Goal: Information Seeking & Learning: Learn about a topic

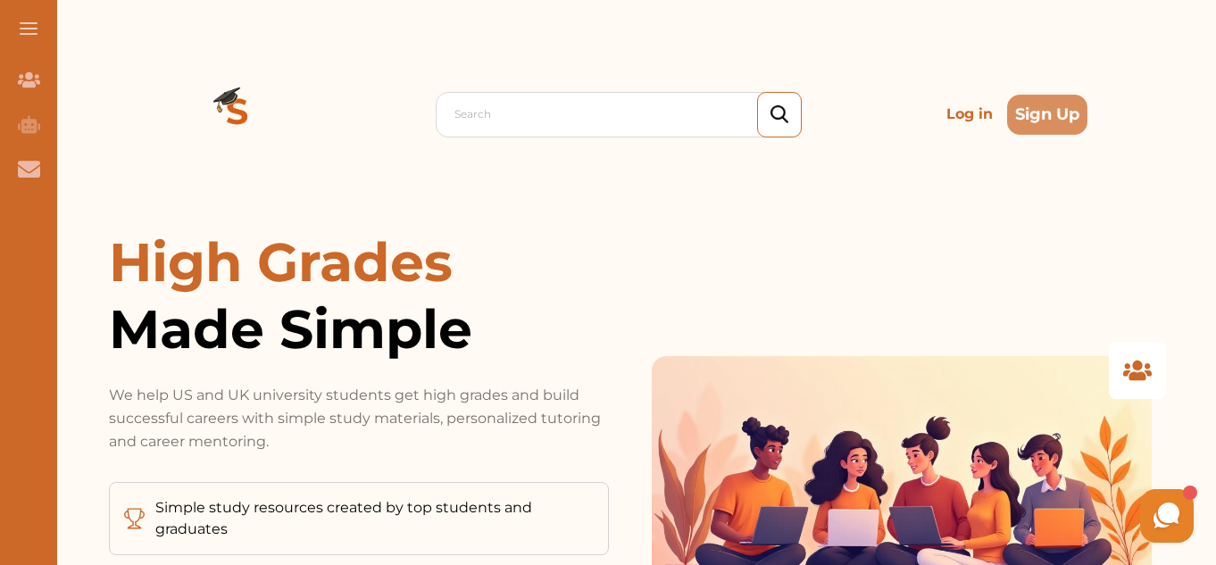
click at [964, 118] on p "Log in" at bounding box center [969, 114] width 61 height 36
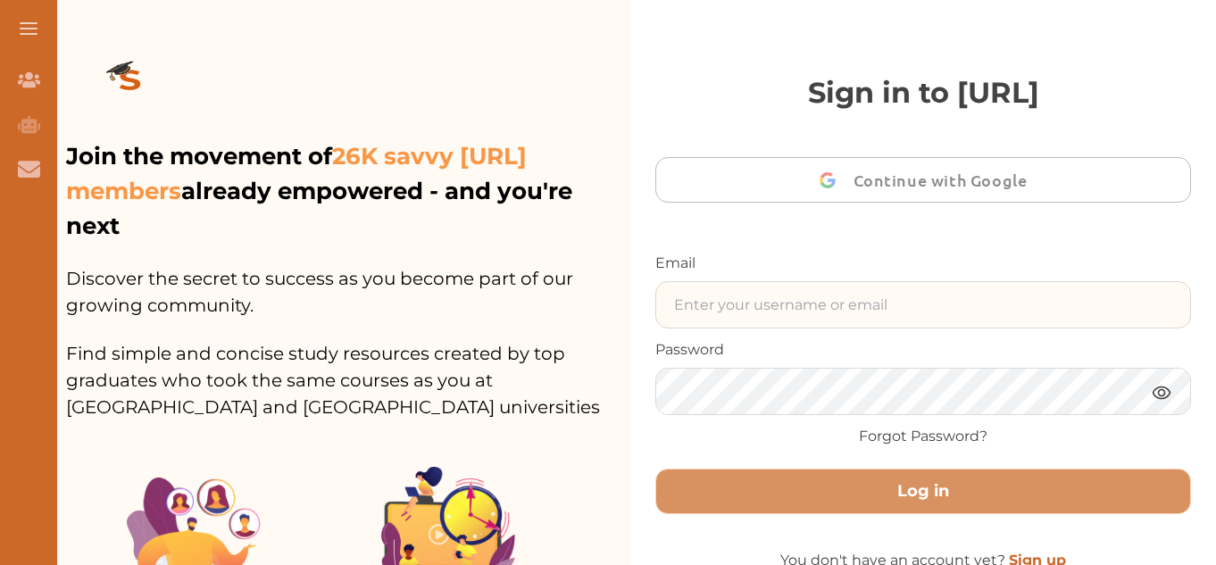
type input "[EMAIL_ADDRESS][DOMAIN_NAME]"
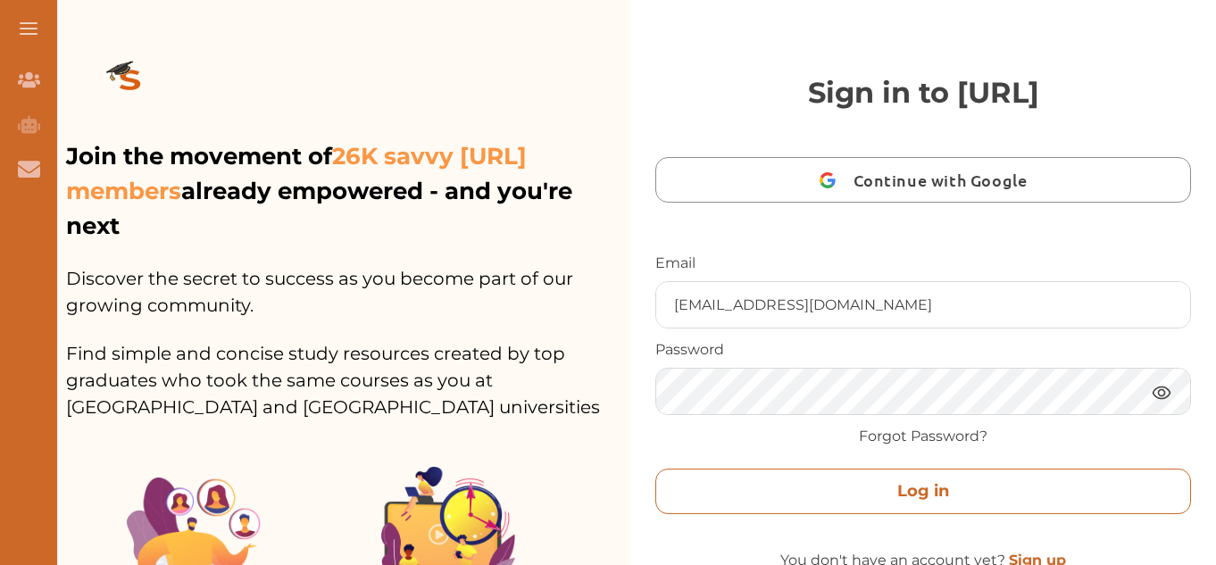
click at [917, 486] on button "Log in" at bounding box center [923, 492] width 536 height 46
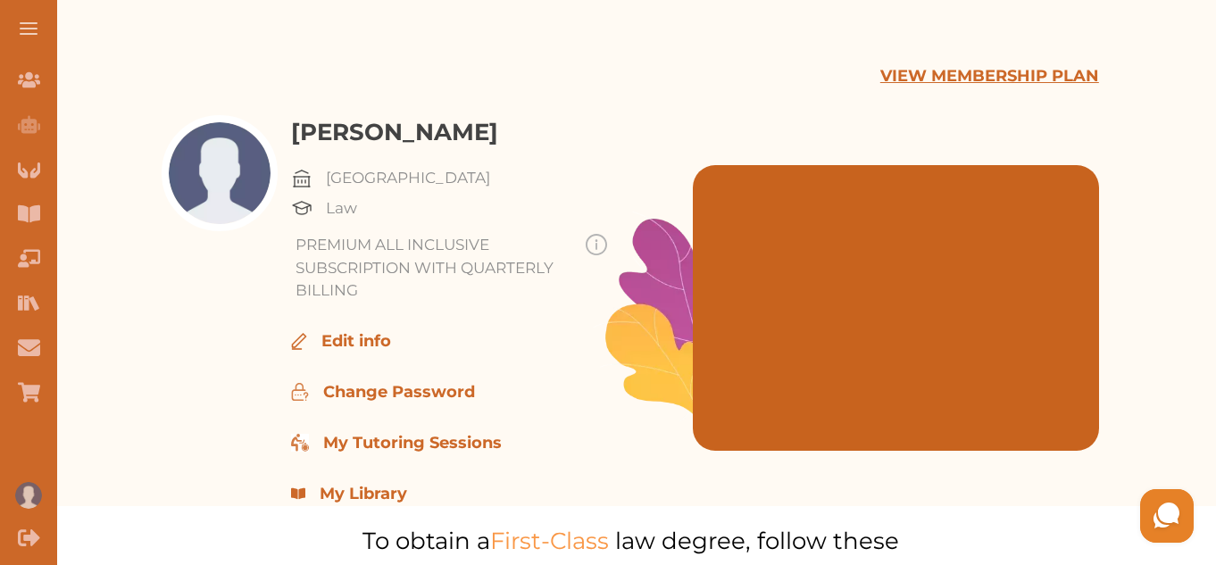
click at [35, 29] on button at bounding box center [28, 28] width 57 height 57
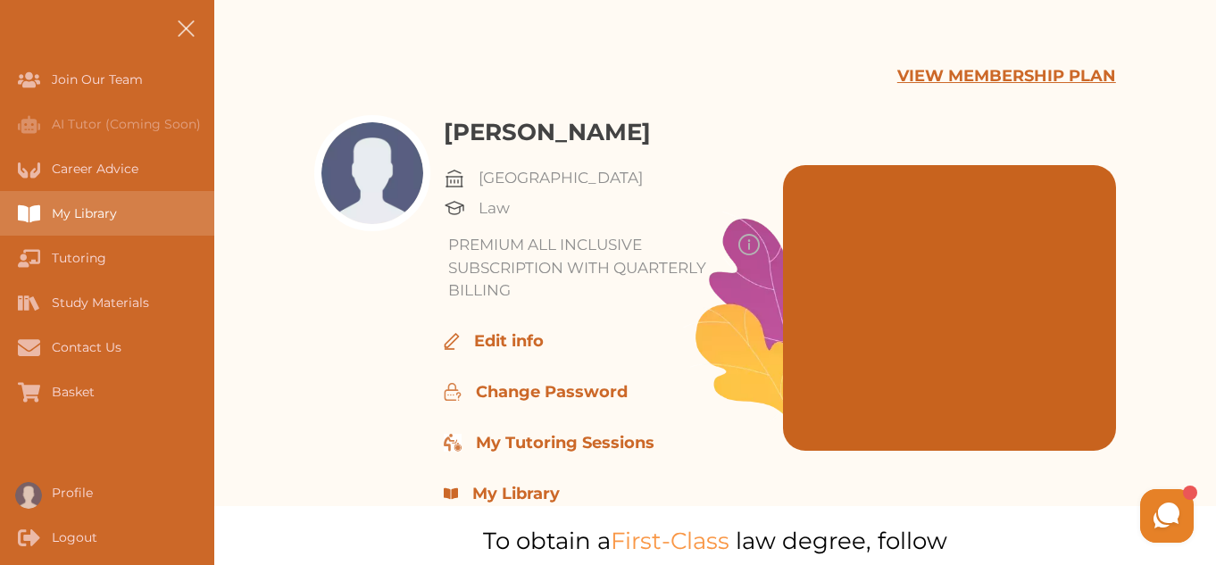
click at [0, 209] on div "My Library" at bounding box center [0, 213] width 0 height 45
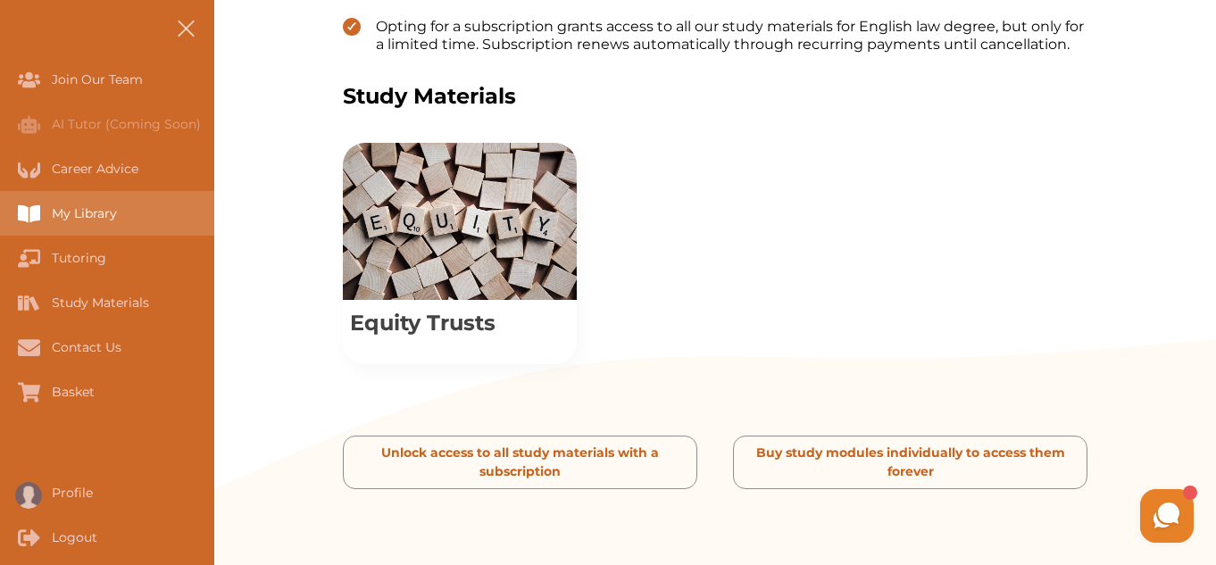
scroll to position [714, 0]
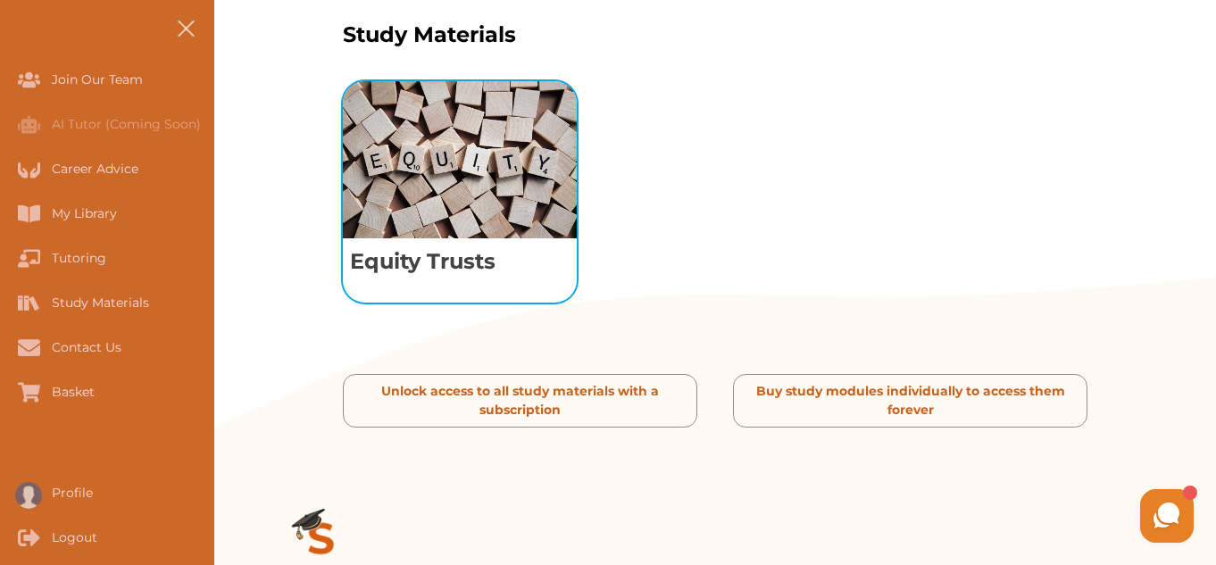
click at [478, 187] on img "View study module: Equity Trusts" at bounding box center [460, 159] width 234 height 157
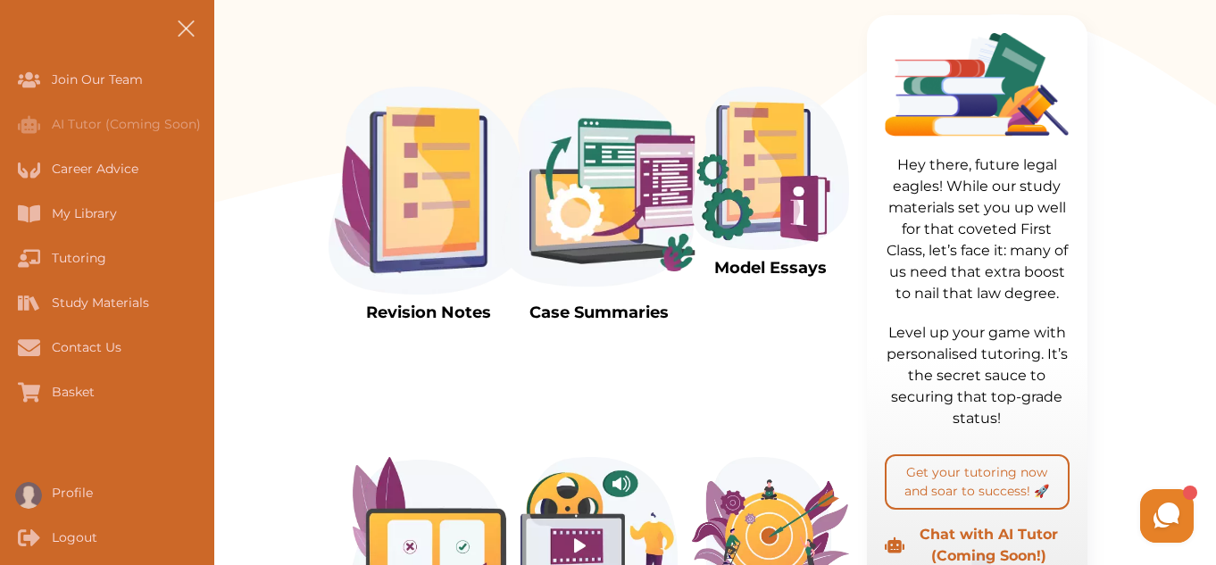
scroll to position [539, 0]
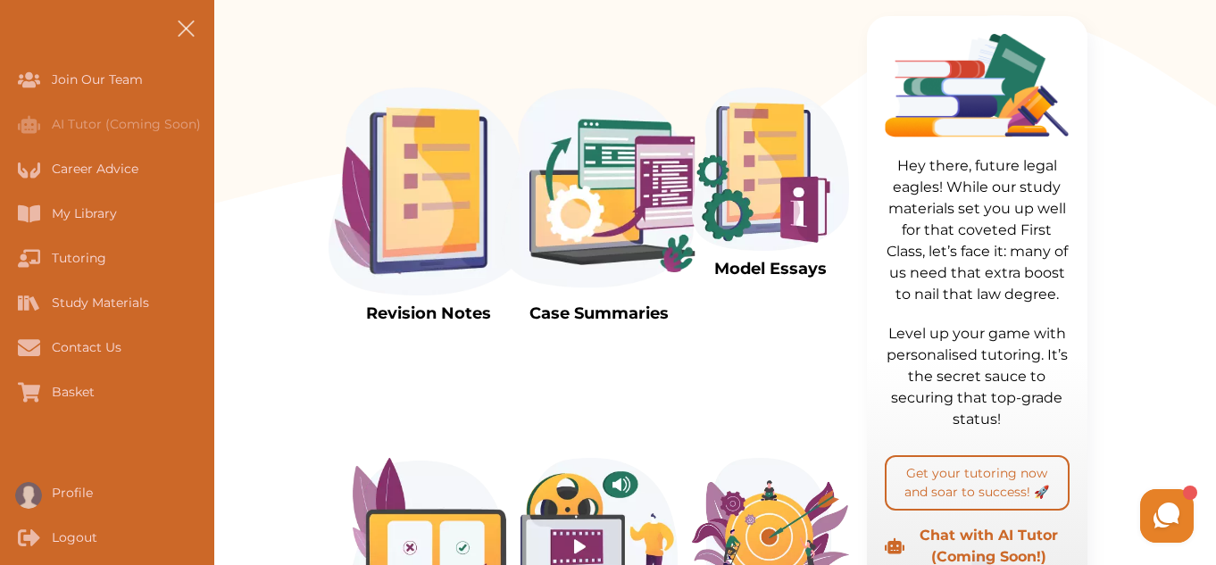
click at [420, 195] on img at bounding box center [428, 191] width 200 height 208
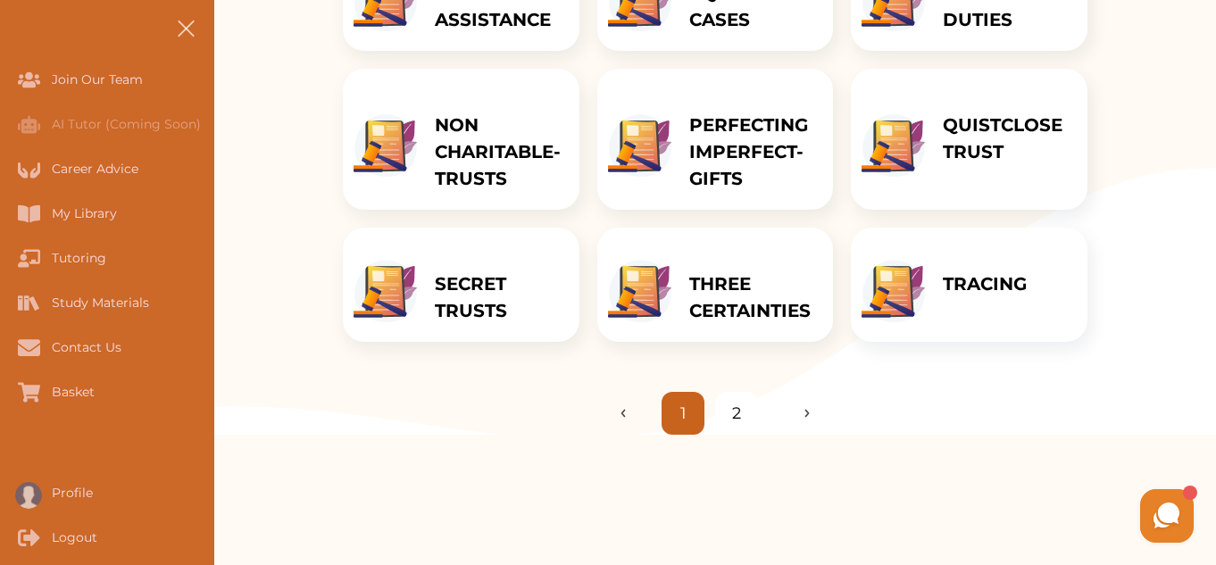
click at [673, 290] on div "THREE CERTAINTIES" at bounding box center [752, 285] width 162 height 114
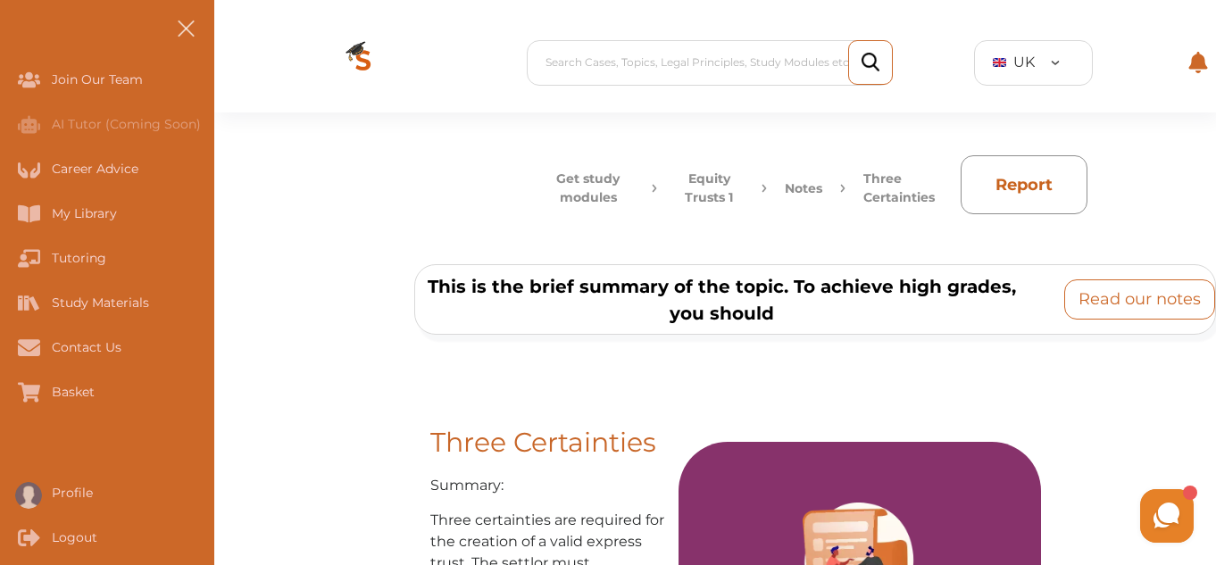
click at [1091, 295] on p "Read our notes" at bounding box center [1139, 299] width 122 height 24
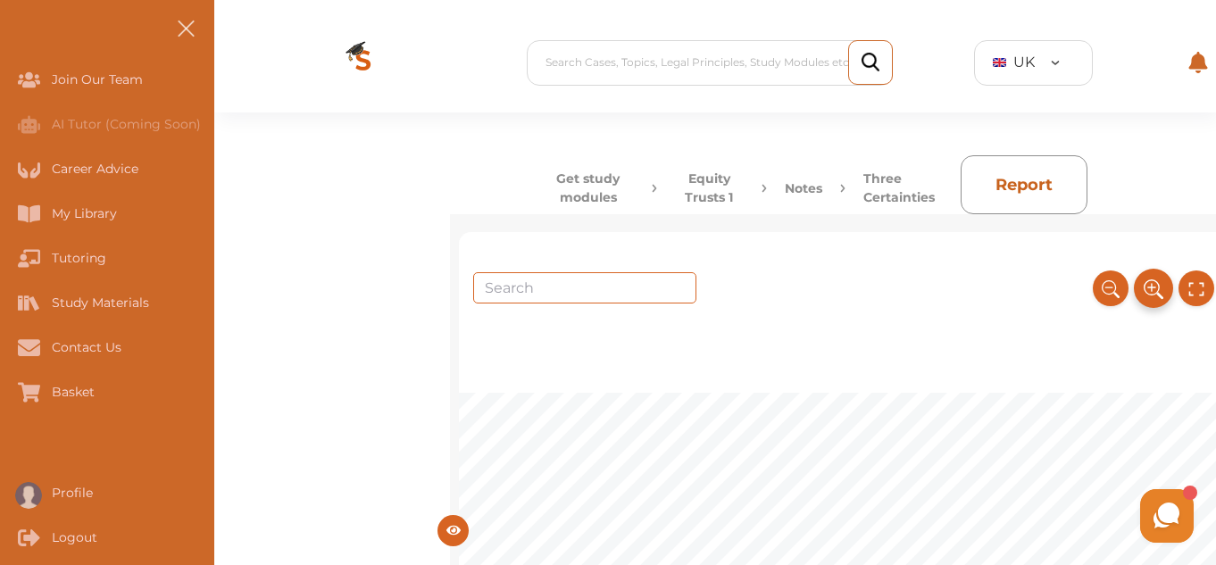
click at [1148, 296] on icon at bounding box center [1153, 288] width 20 height 29
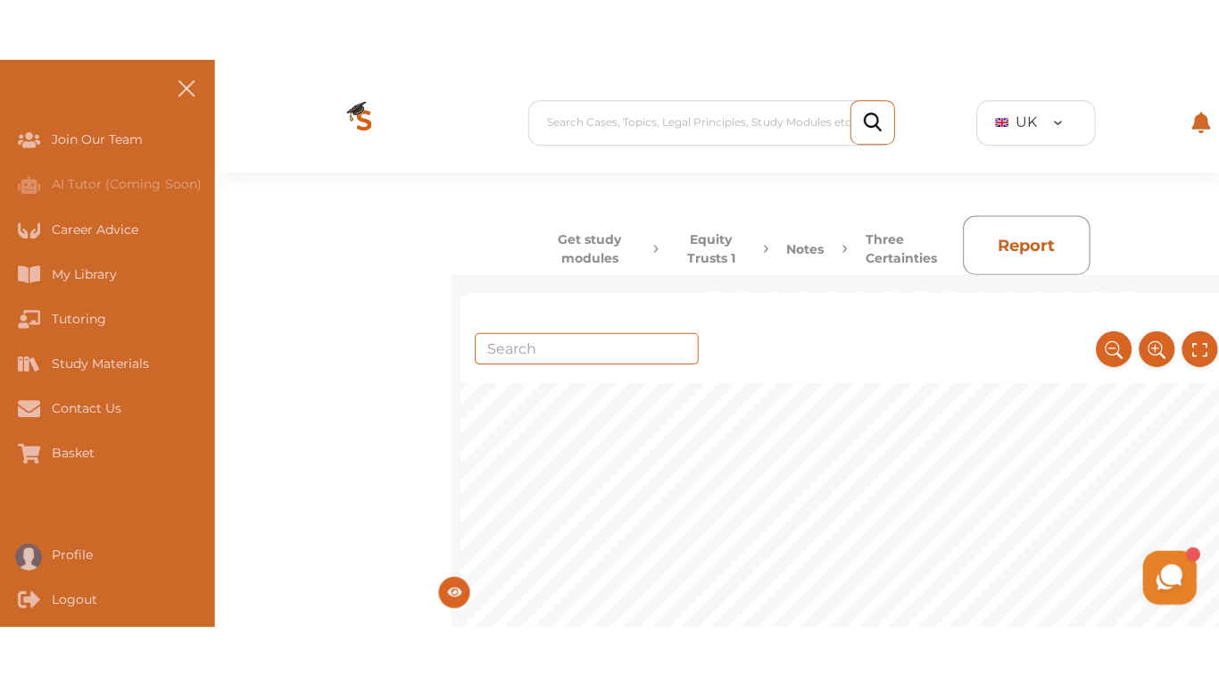
scroll to position [1999, 0]
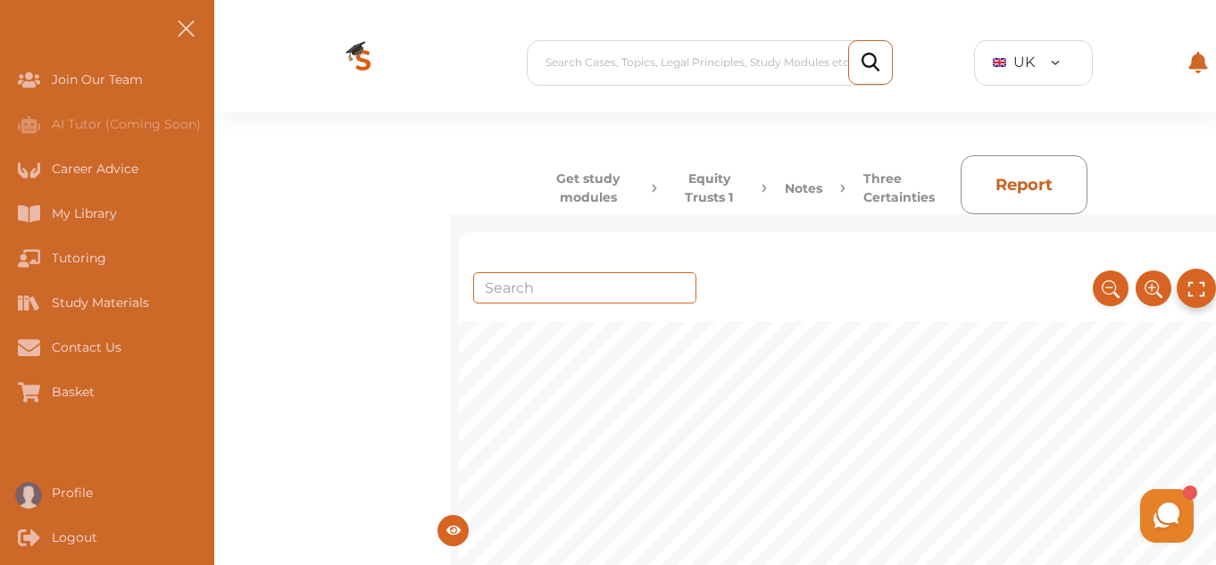
click at [1198, 272] on button at bounding box center [1195, 288] width 39 height 39
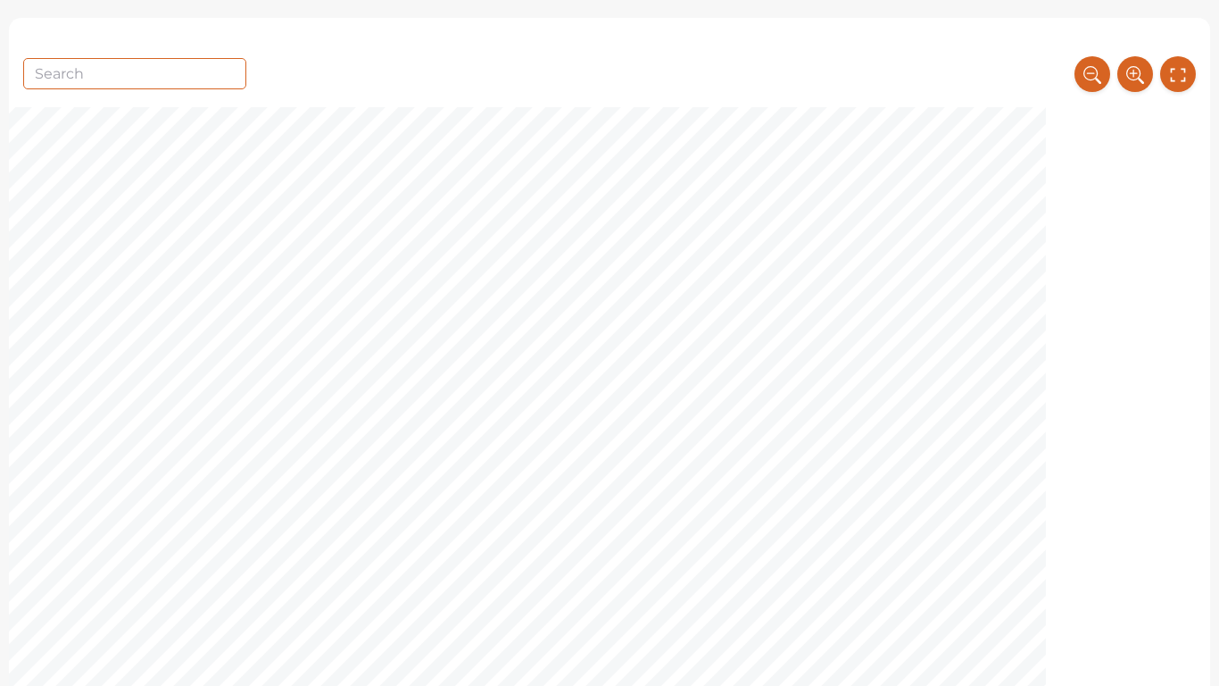
scroll to position [3062, 0]
